Goal: Navigation & Orientation: Find specific page/section

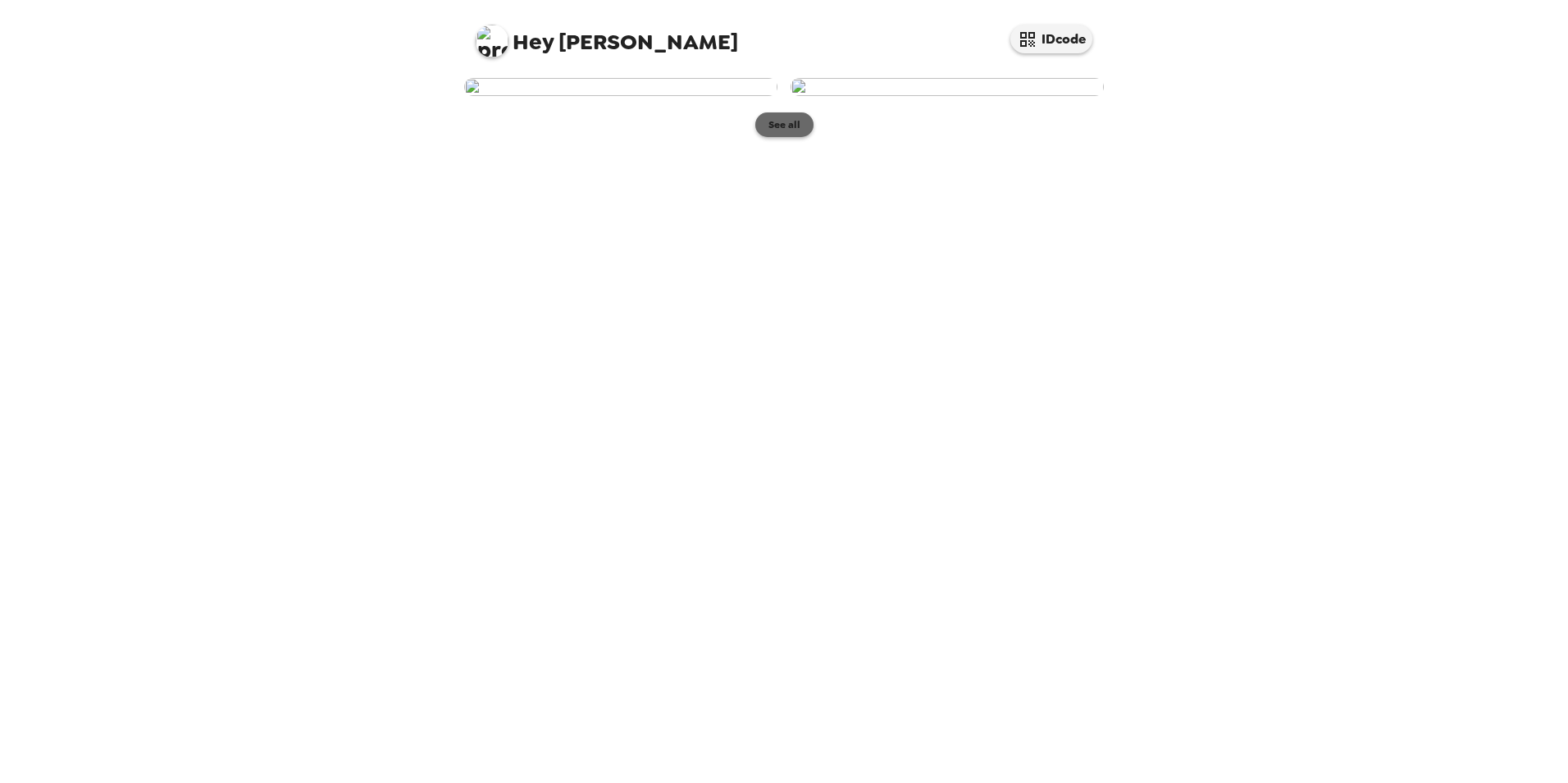
click at [805, 137] on button "See all" at bounding box center [784, 125] width 58 height 25
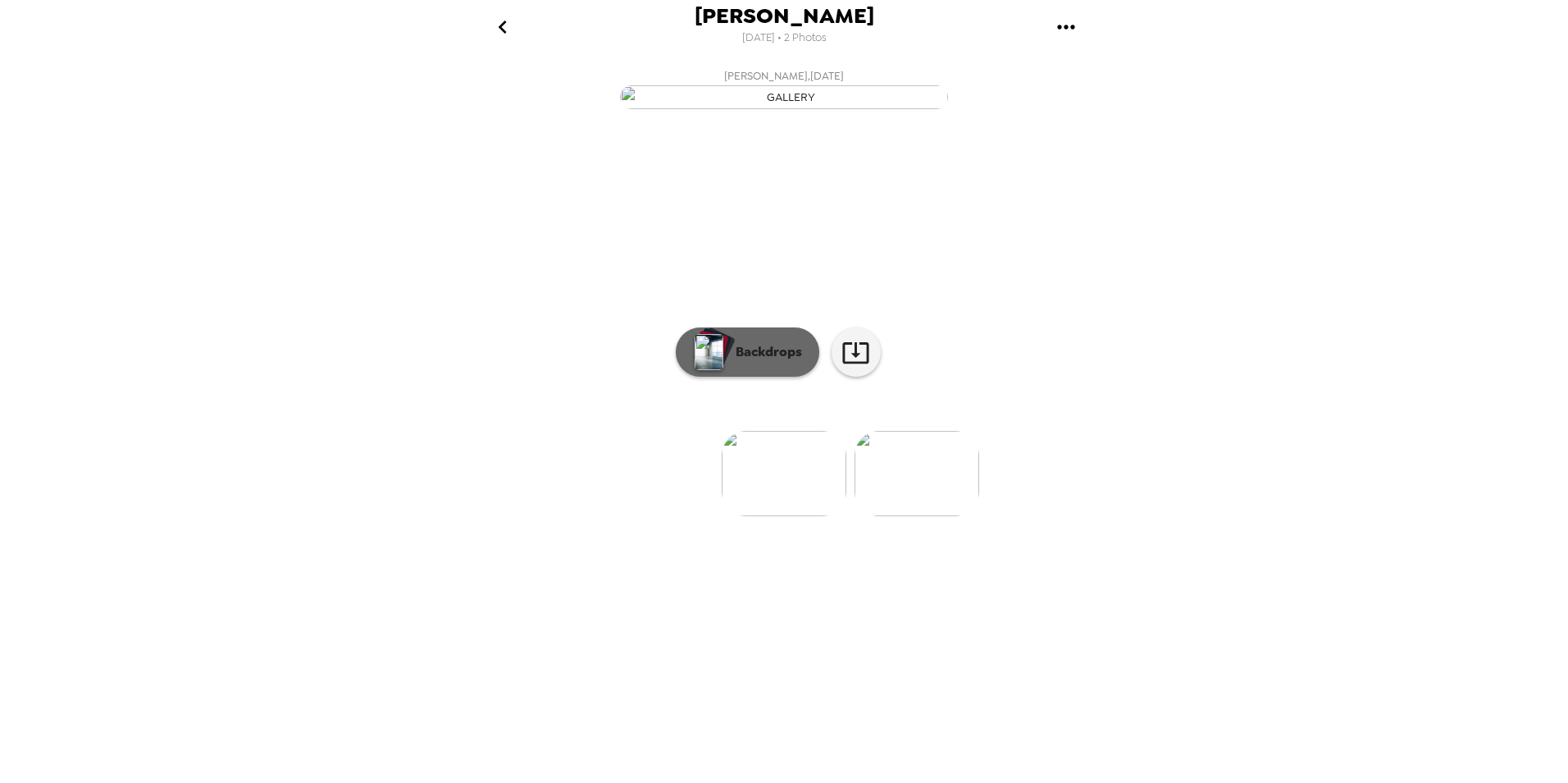
click at [745, 377] on button "Backdrops" at bounding box center [747, 351] width 143 height 49
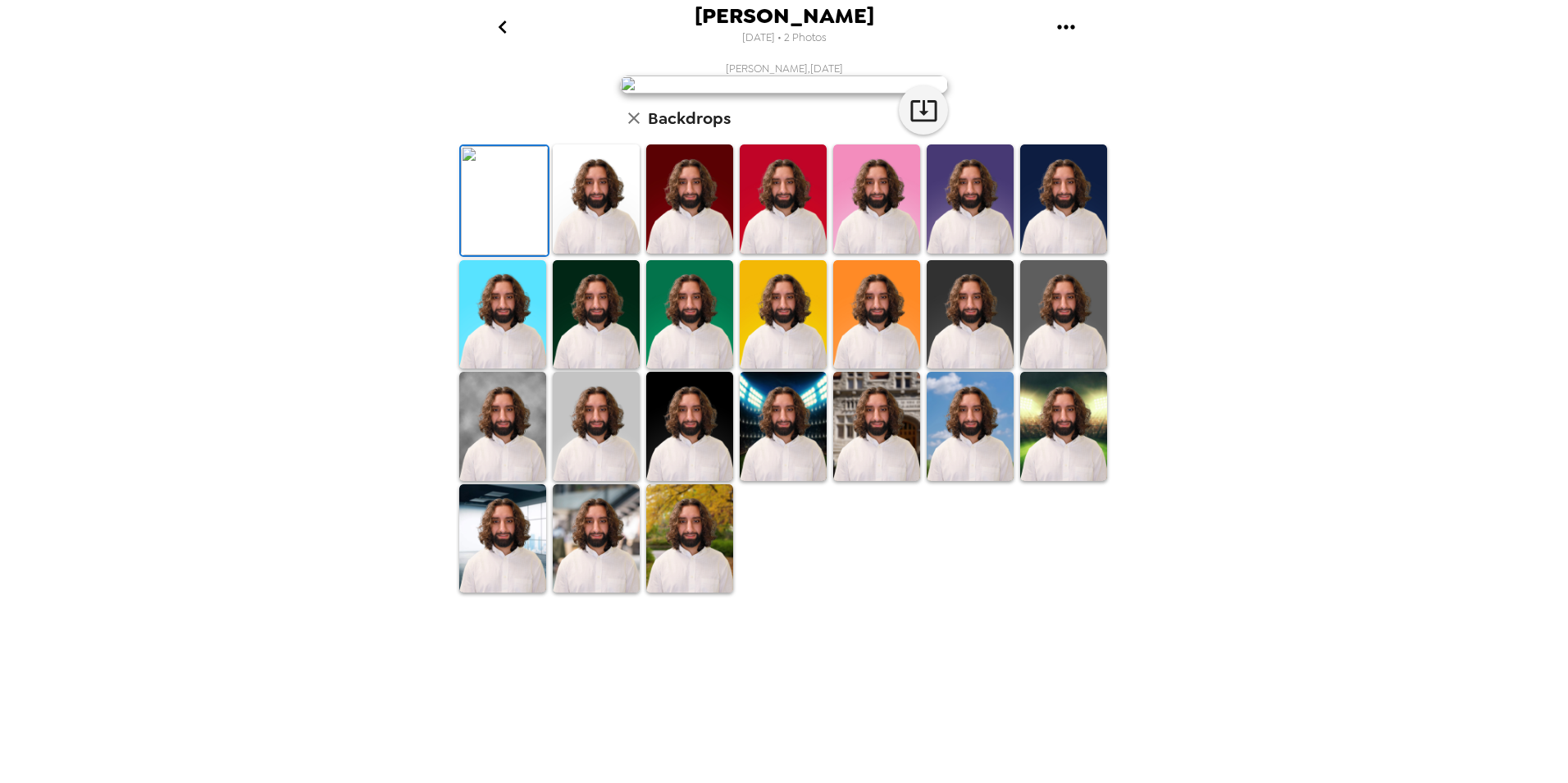
scroll to position [203, 0]
